Goal: Task Accomplishment & Management: Manage account settings

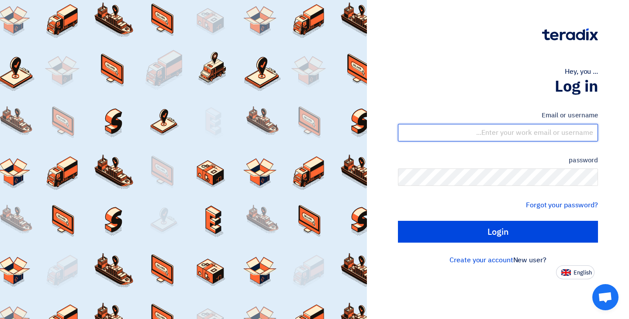
click at [541, 127] on input "text" at bounding box center [498, 132] width 200 height 17
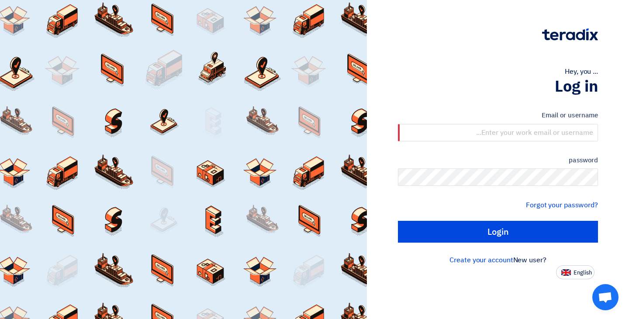
click at [517, 87] on h1 "Log in" at bounding box center [498, 86] width 200 height 19
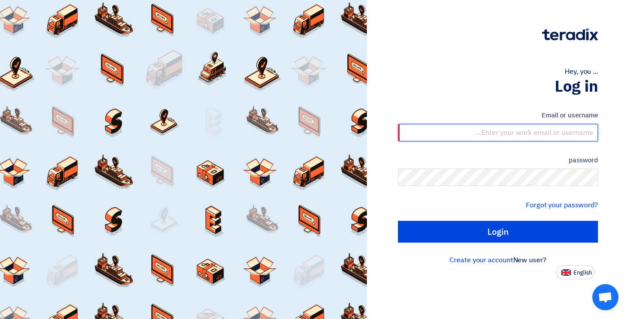
click at [503, 128] on input "text" at bounding box center [498, 132] width 200 height 17
paste input "[EMAIL_ADDRESS][DOMAIN_NAME]"
type input "[EMAIL_ADDRESS][DOMAIN_NAME]"
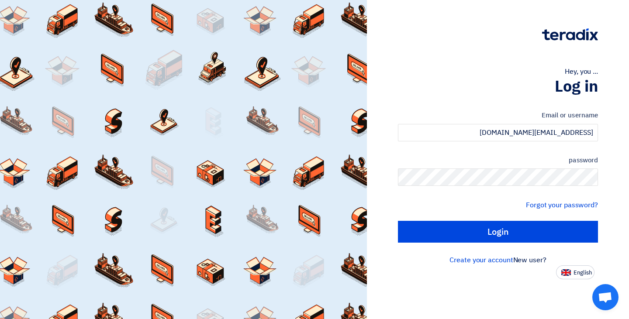
click at [438, 68] on div "Hey, you ..." at bounding box center [498, 71] width 200 height 10
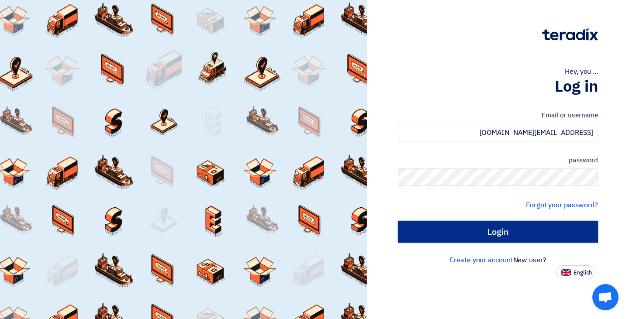
click at [507, 228] on input "Login" at bounding box center [498, 232] width 200 height 22
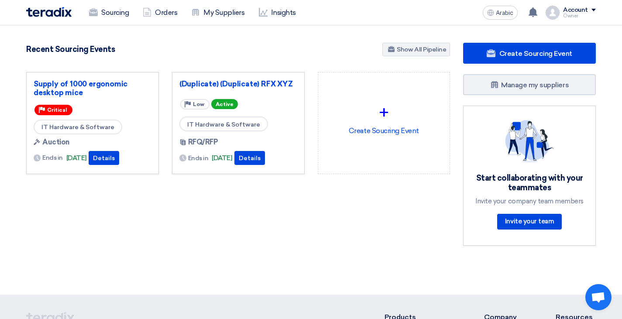
click at [141, 214] on div "98 RFx remaining 98 Auctions remaining Create Sourcing Event" at bounding box center [238, 146] width 437 height 207
click at [585, 9] on font "Account" at bounding box center [575, 9] width 25 height 7
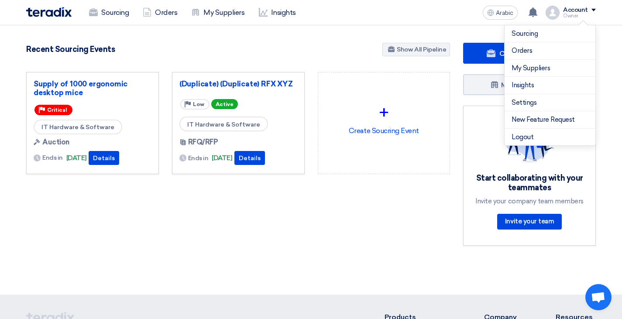
click at [236, 189] on div "98 RFx remaining 98 Auctions remaining Create Sourcing Event" at bounding box center [238, 146] width 437 height 207
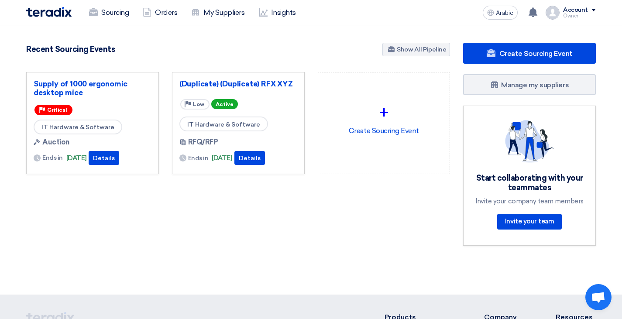
click at [589, 14] on div "Owner" at bounding box center [579, 16] width 33 height 5
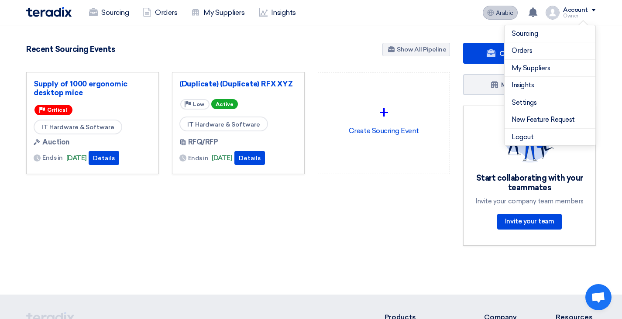
click at [505, 12] on font "Arabic" at bounding box center [504, 12] width 17 height 7
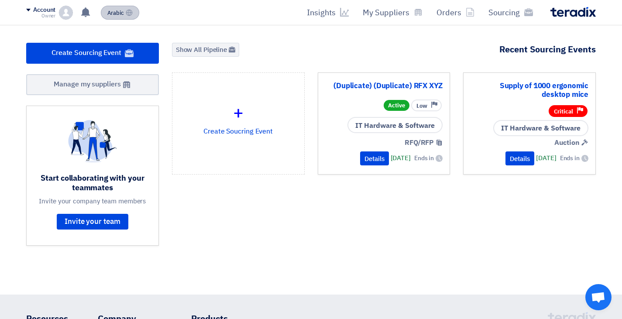
click at [103, 10] on button "Arabic A" at bounding box center [120, 13] width 38 height 14
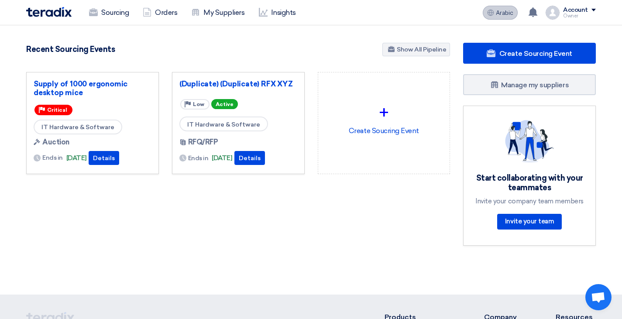
click at [492, 10] on use at bounding box center [491, 12] width 7 height 7
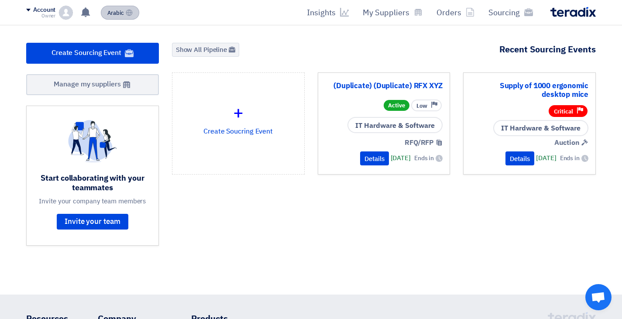
click at [117, 14] on font "Arabic" at bounding box center [115, 13] width 17 height 8
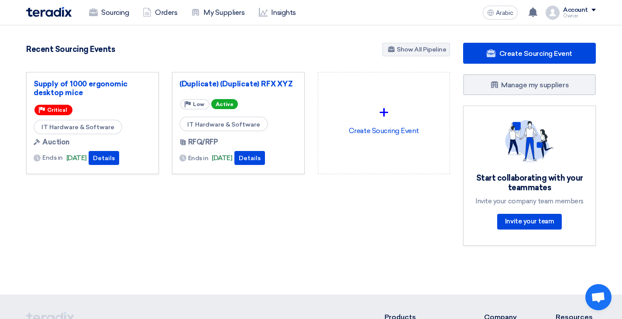
click at [581, 10] on font "Account" at bounding box center [575, 9] width 25 height 7
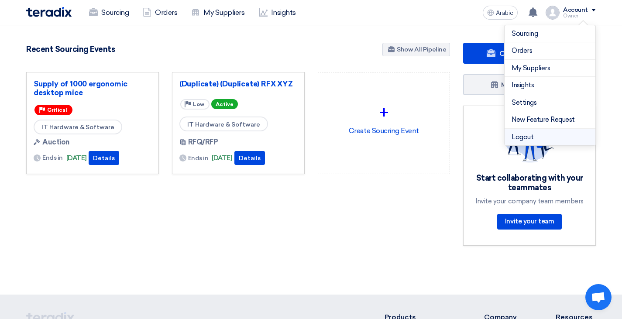
click at [519, 139] on font "Logout" at bounding box center [523, 137] width 22 height 8
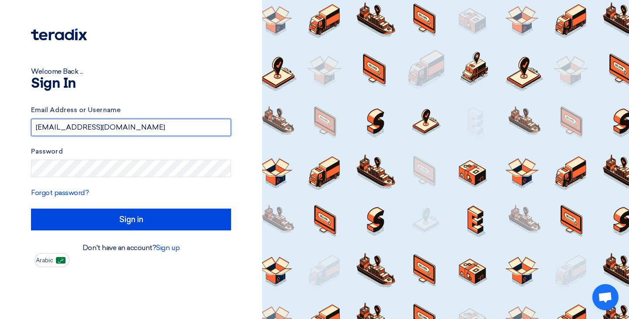
drag, startPoint x: 170, startPoint y: 126, endPoint x: 0, endPoint y: 102, distance: 172.0
click at [0, 102] on div "Welcome Back ... Sign In Email Address or Username [EMAIL_ADDRESS][DOMAIN_NAME]…" at bounding box center [131, 159] width 262 height 319
paste input "vorkofokna@gufum"
type input "[EMAIL_ADDRESS][DOMAIN_NAME]"
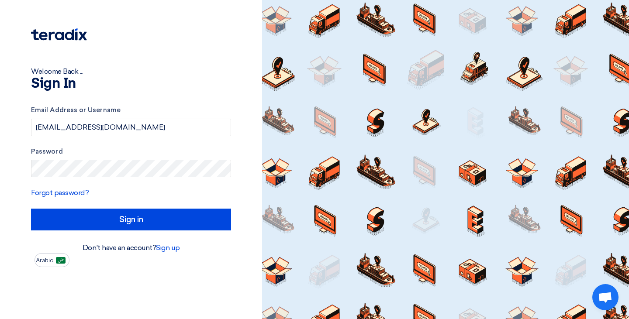
click at [186, 99] on div "Email Address or Username [EMAIL_ADDRESS][DOMAIN_NAME] Password Forgot password…" at bounding box center [131, 168] width 200 height 150
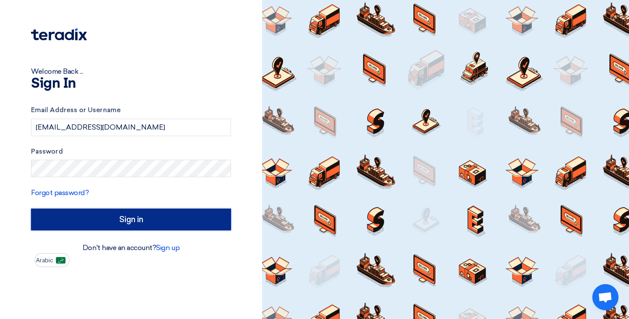
click at [124, 220] on input "Sign in" at bounding box center [131, 220] width 200 height 22
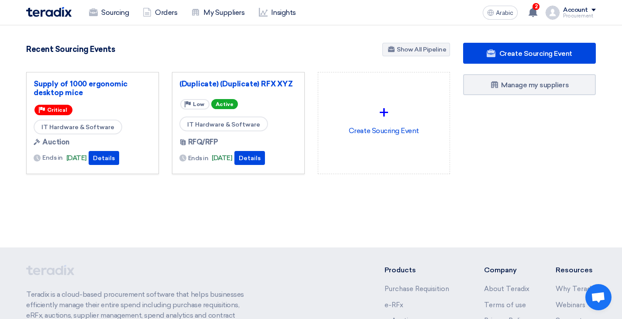
click at [531, 167] on div "Create Sourcing Event Manage my suppliers" at bounding box center [530, 126] width 146 height 166
click at [583, 10] on font "Account" at bounding box center [575, 9] width 25 height 7
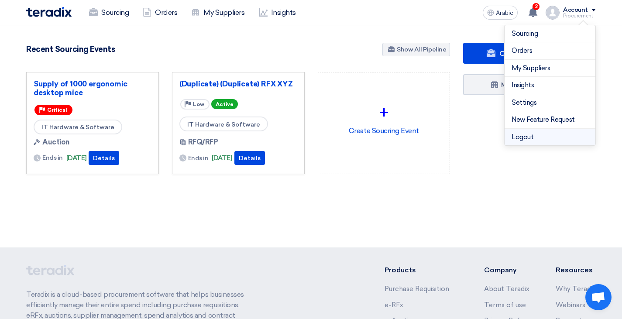
click at [514, 138] on font "Logout" at bounding box center [523, 137] width 22 height 8
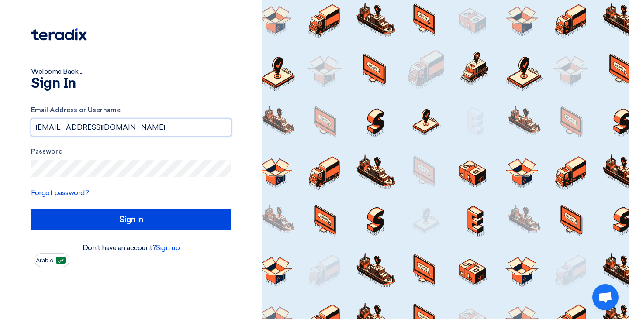
drag, startPoint x: 169, startPoint y: 128, endPoint x: 0, endPoint y: 82, distance: 174.8
click at [0, 82] on div "Welcome Back ... Sign In Email Address or Username [EMAIL_ADDRESS][DOMAIN_NAME]…" at bounding box center [131, 159] width 262 height 319
paste input "9hkbbzqj40@wnbaldwy"
type input "[EMAIL_ADDRESS][DOMAIN_NAME]"
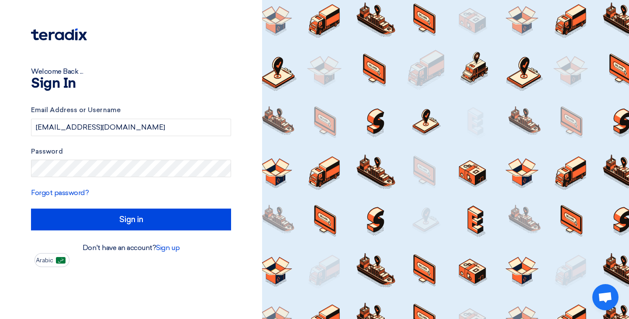
click at [185, 93] on div "Welcome Back ... Sign In Email Address or Username [EMAIL_ADDRESS][DOMAIN_NAME]…" at bounding box center [131, 133] width 249 height 267
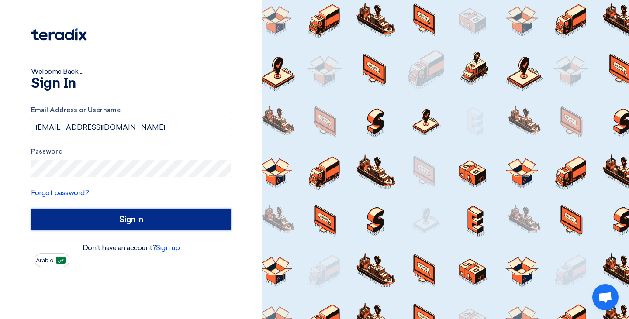
click at [135, 217] on input "Sign in" at bounding box center [131, 220] width 200 height 22
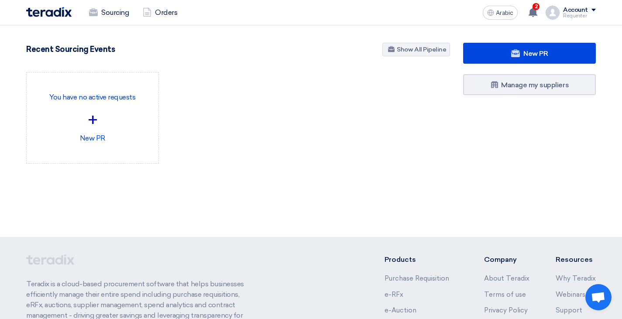
click at [580, 10] on font "Account" at bounding box center [575, 9] width 25 height 7
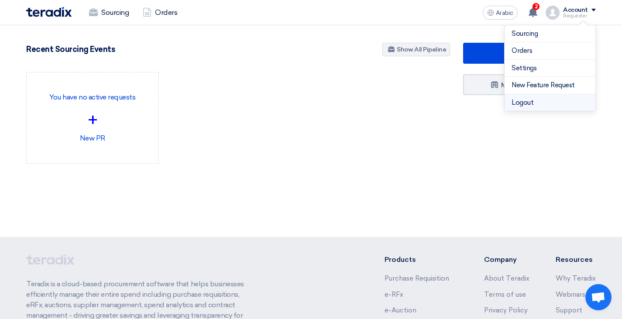
click at [524, 103] on font "Logout" at bounding box center [523, 103] width 22 height 8
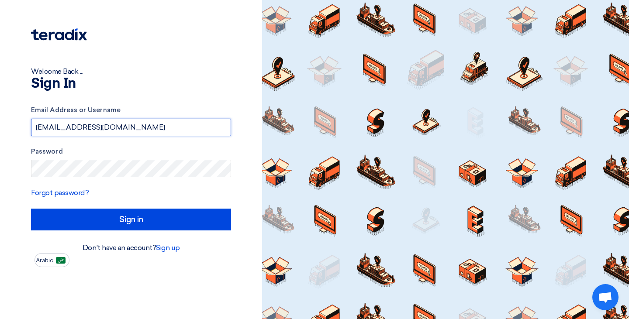
drag, startPoint x: 145, startPoint y: 127, endPoint x: 0, endPoint y: 102, distance: 147.1
click at [0, 102] on div "Welcome Back ... Sign In Email Address or Username [EMAIL_ADDRESS][DOMAIN_NAME]…" at bounding box center [131, 159] width 262 height 319
paste input "kirkoyuyde@tozya"
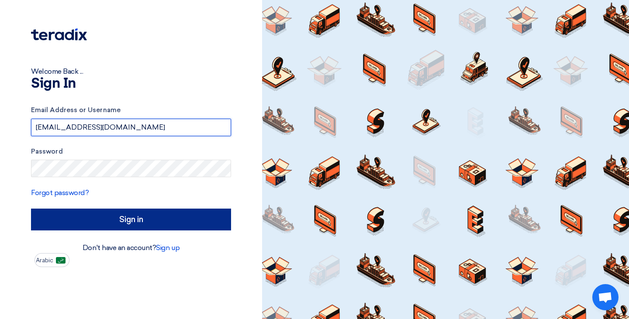
type input "[EMAIL_ADDRESS][DOMAIN_NAME]"
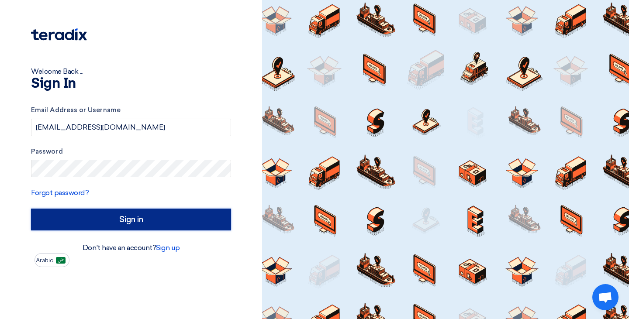
click at [134, 224] on input "Sign in" at bounding box center [131, 220] width 200 height 22
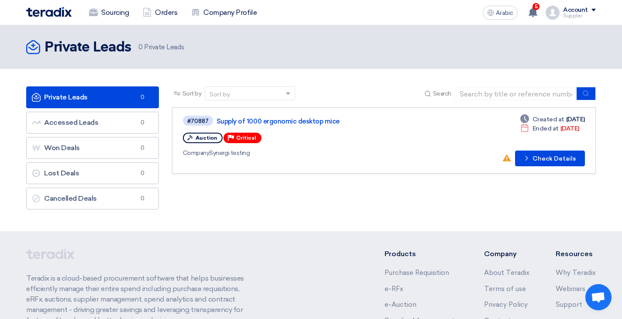
click at [580, 10] on font "Account" at bounding box center [575, 9] width 25 height 7
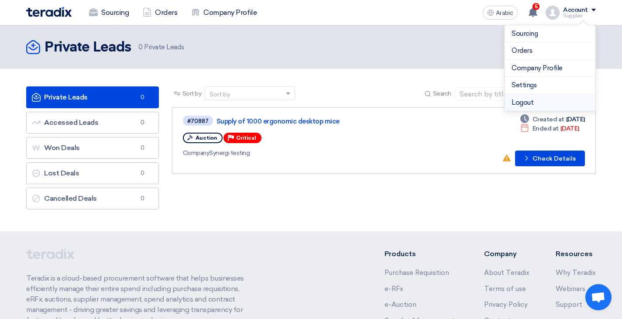
click at [539, 102] on li "Logout" at bounding box center [550, 102] width 91 height 17
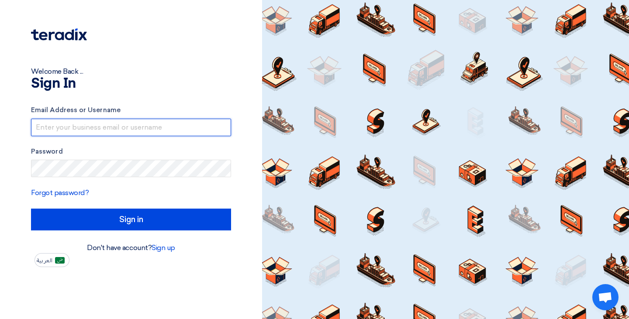
type input "[EMAIL_ADDRESS][DOMAIN_NAME]"
